Goal: Find specific page/section: Find specific page/section

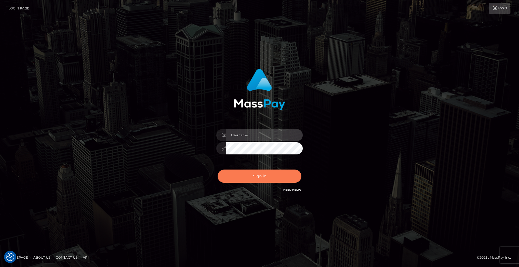
type input "Lady"
click at [264, 178] on button "Sign in" at bounding box center [260, 176] width 84 height 13
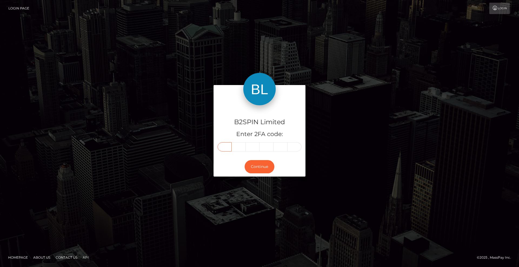
click at [228, 148] on input "text" at bounding box center [225, 146] width 14 height 9
type input "7"
type input "5"
type input "9"
type input "0"
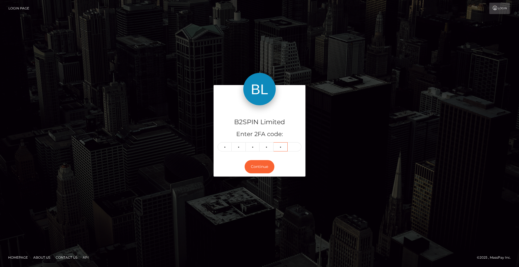
type input "4"
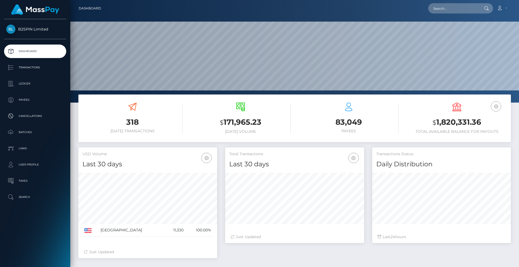
scroll to position [96, 139]
click at [449, 8] on input "text" at bounding box center [453, 8] width 51 height 10
paste input "d244267d-5215-4ef9-a8a8-445838b501bd"
click at [463, 9] on input "d244267d-5215-4ef9-a8a8-445838b501bd" at bounding box center [453, 8] width 51 height 10
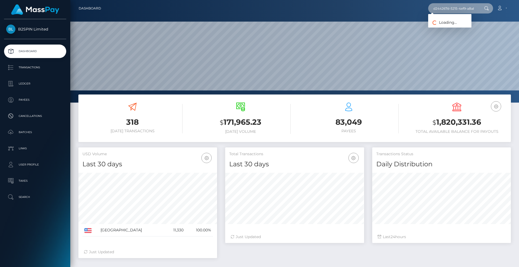
paste input "2105796905"
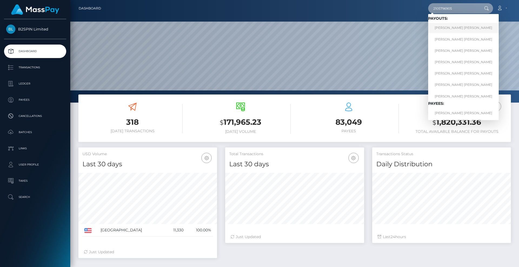
type input "2105796905"
click at [444, 29] on link "Juan Carlos Martinez Paz" at bounding box center [463, 28] width 71 height 10
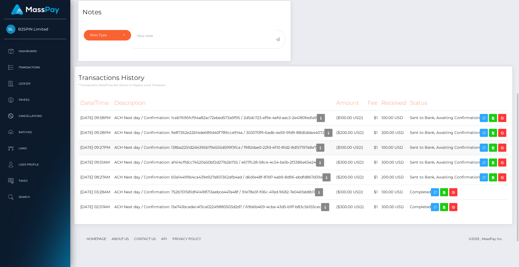
scroll to position [215, 0]
